Goal: Find specific page/section: Find specific page/section

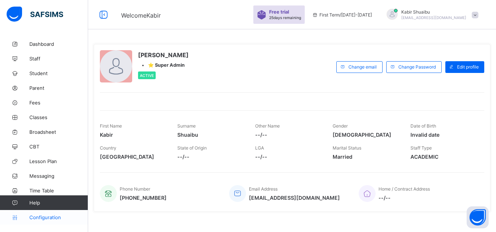
click at [42, 217] on span "Configuration" at bounding box center [58, 218] width 58 height 6
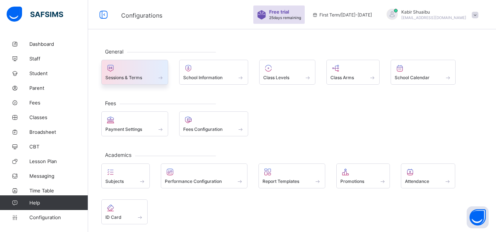
click at [135, 76] on span "Sessions & Terms" at bounding box center [123, 78] width 37 height 6
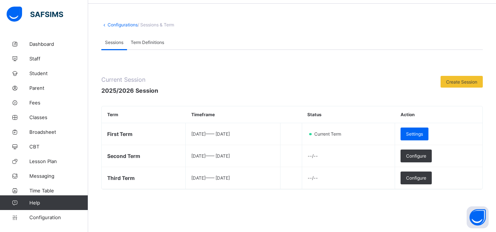
scroll to position [37, 0]
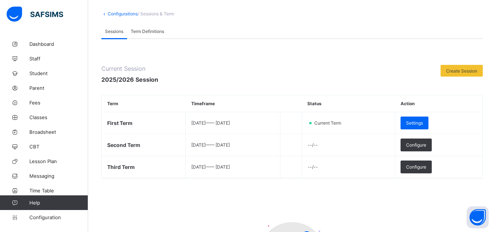
click at [158, 35] on div "Term Definitions" at bounding box center [147, 31] width 41 height 15
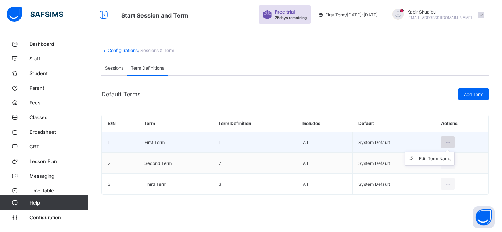
click at [448, 142] on icon at bounding box center [447, 143] width 6 height 6
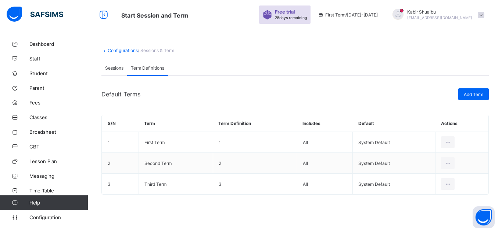
click at [257, 91] on div "Default Terms" at bounding box center [277, 94] width 353 height 7
click at [111, 71] on span "Sessions" at bounding box center [114, 68] width 18 height 6
